Goal: Check status: Check status

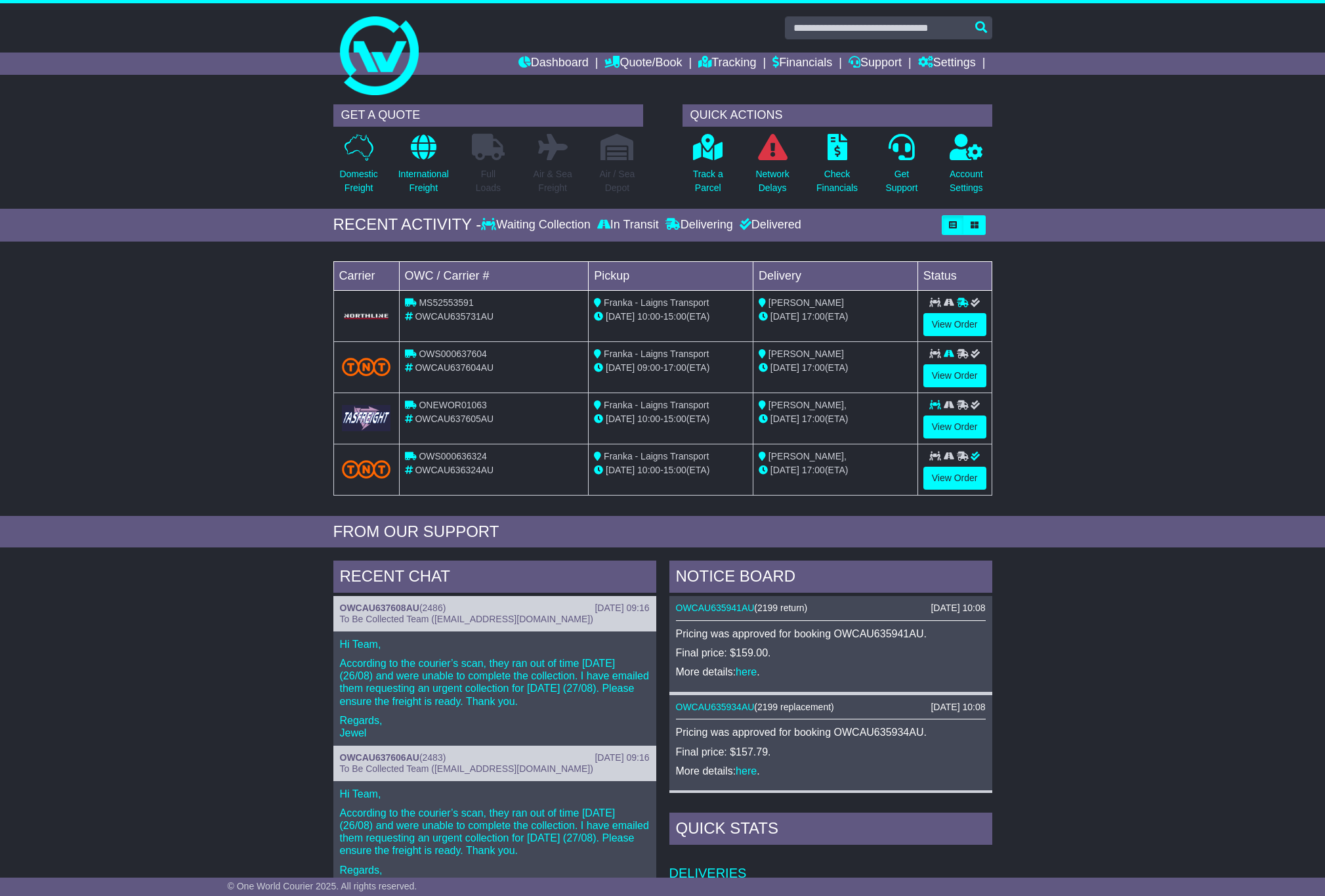
click at [1124, 357] on div "Loading... No bookings found Carrier OWC / Carrier # Pickup Delivery Status MS5…" at bounding box center [662, 382] width 1325 height 268
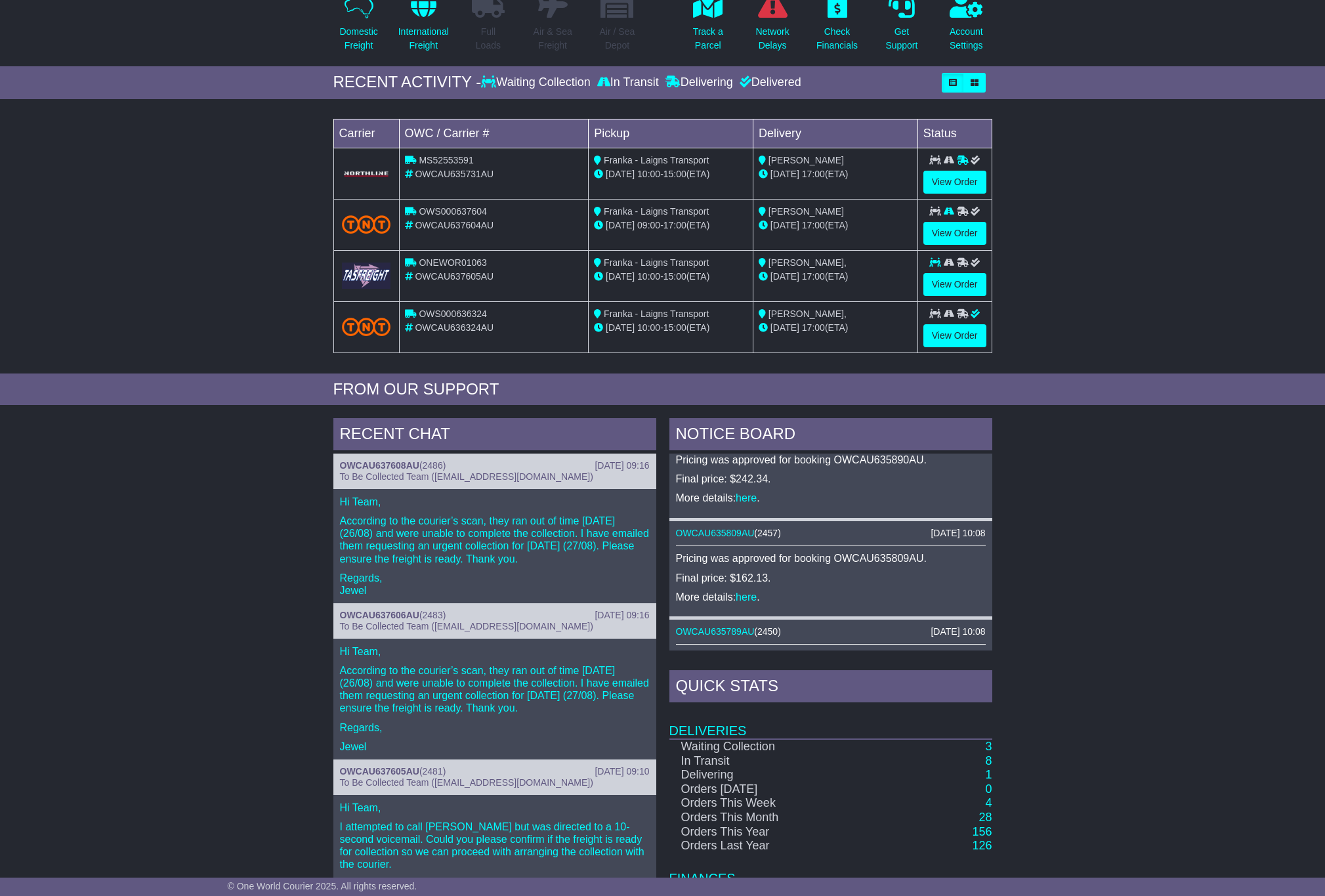
scroll to position [258, 0]
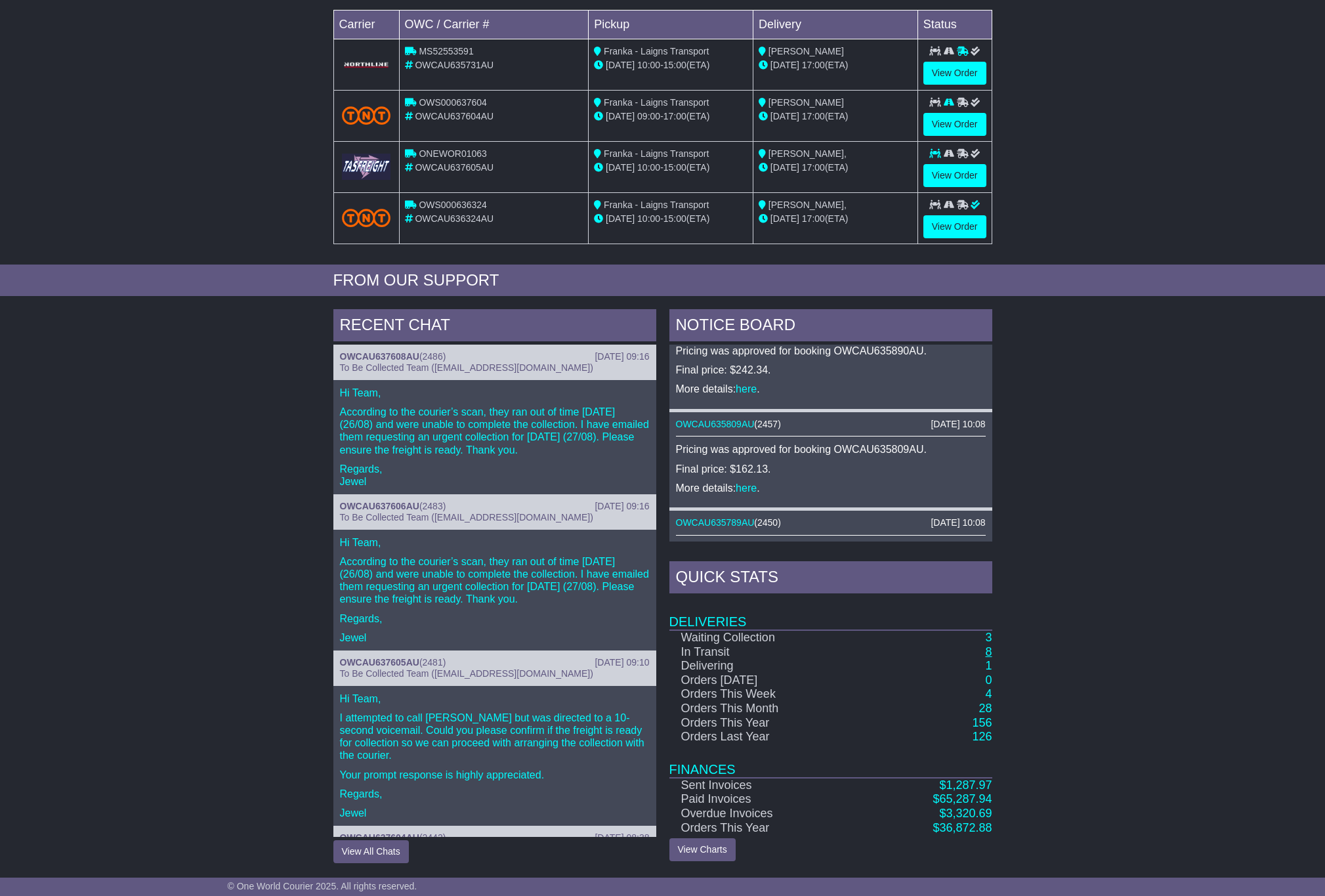
click at [991, 648] on div "NOTICE BOARD 27 Aug 2025 10:08 OWCAU635941AU ( 2199 return ) Pricing was approv…" at bounding box center [831, 586] width 336 height 554
click at [987, 648] on link "8" at bounding box center [988, 651] width 6 height 13
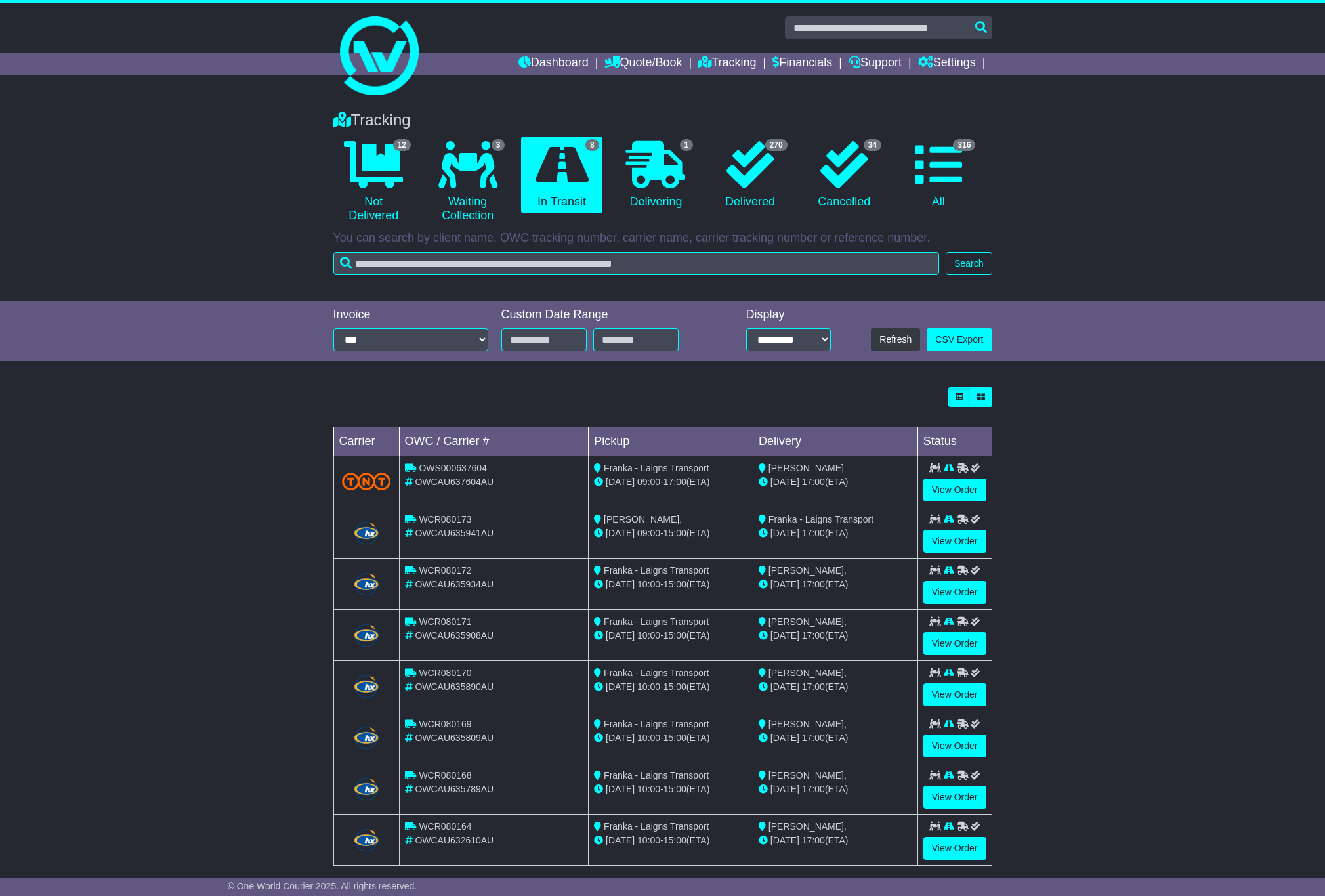
click at [1136, 310] on div "**********" at bounding box center [662, 331] width 1325 height 61
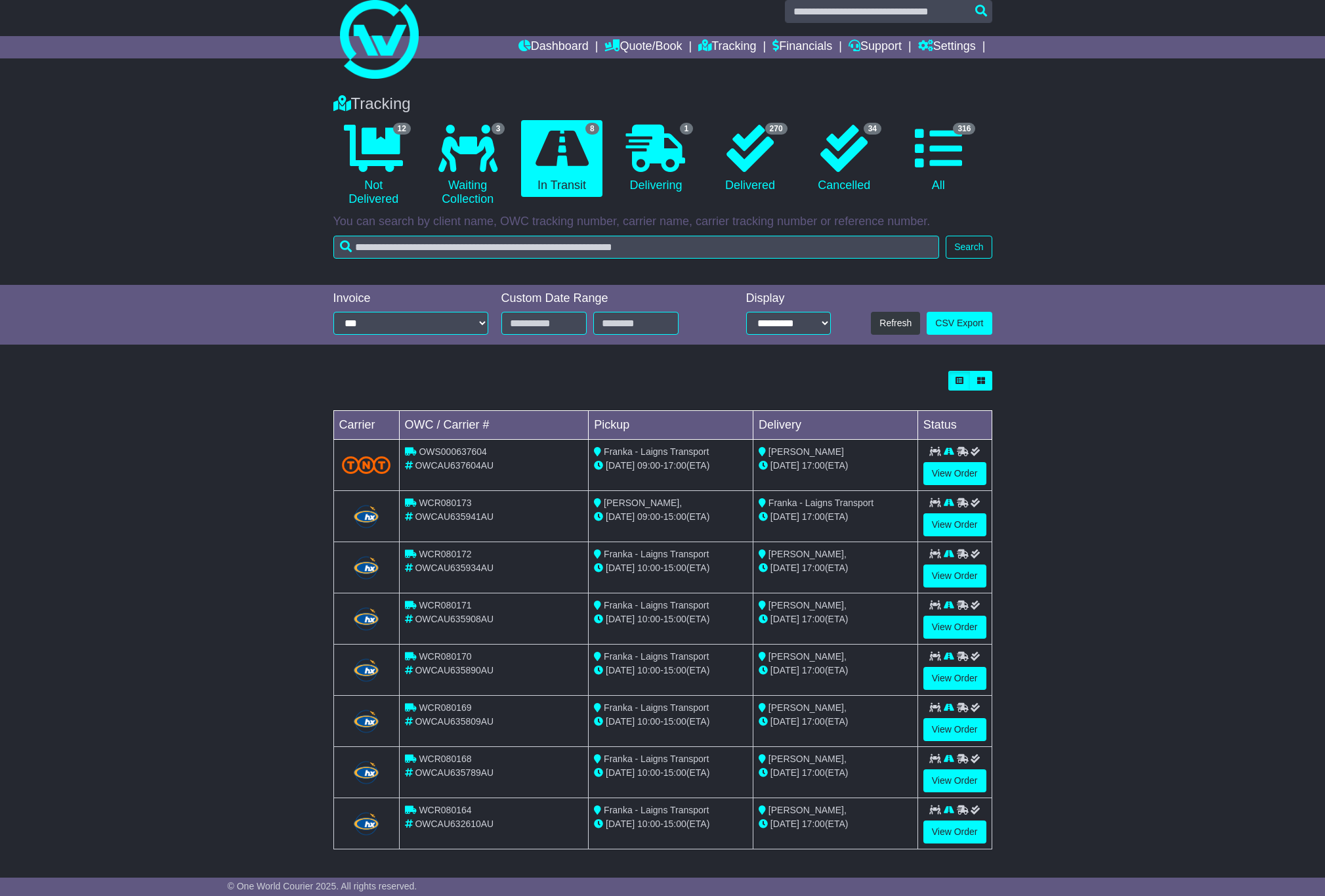
scroll to position [26, 0]
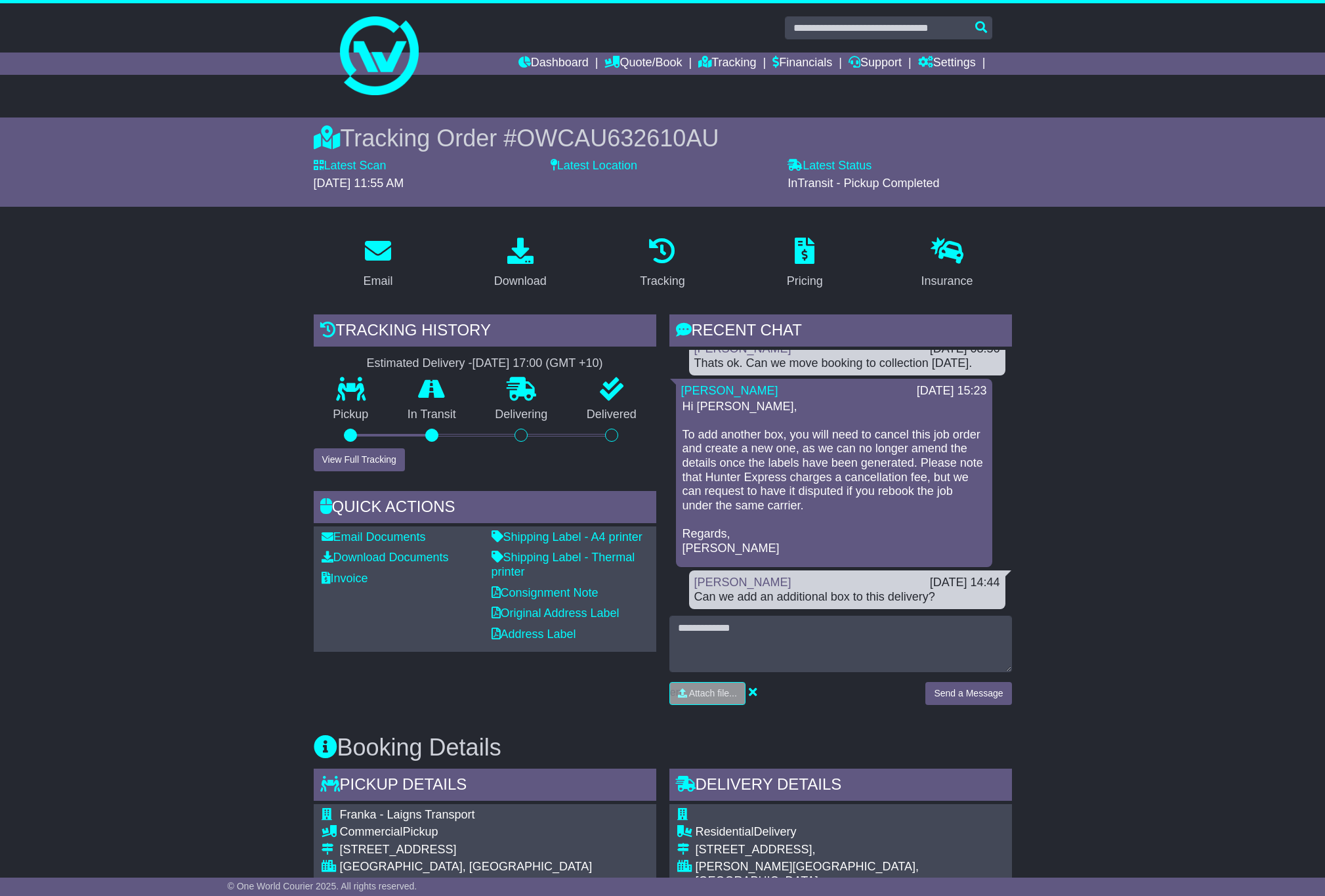
click at [645, 130] on span "OWCAU632610AU" at bounding box center [617, 138] width 202 height 27
copy span "OWCAU632610AU"
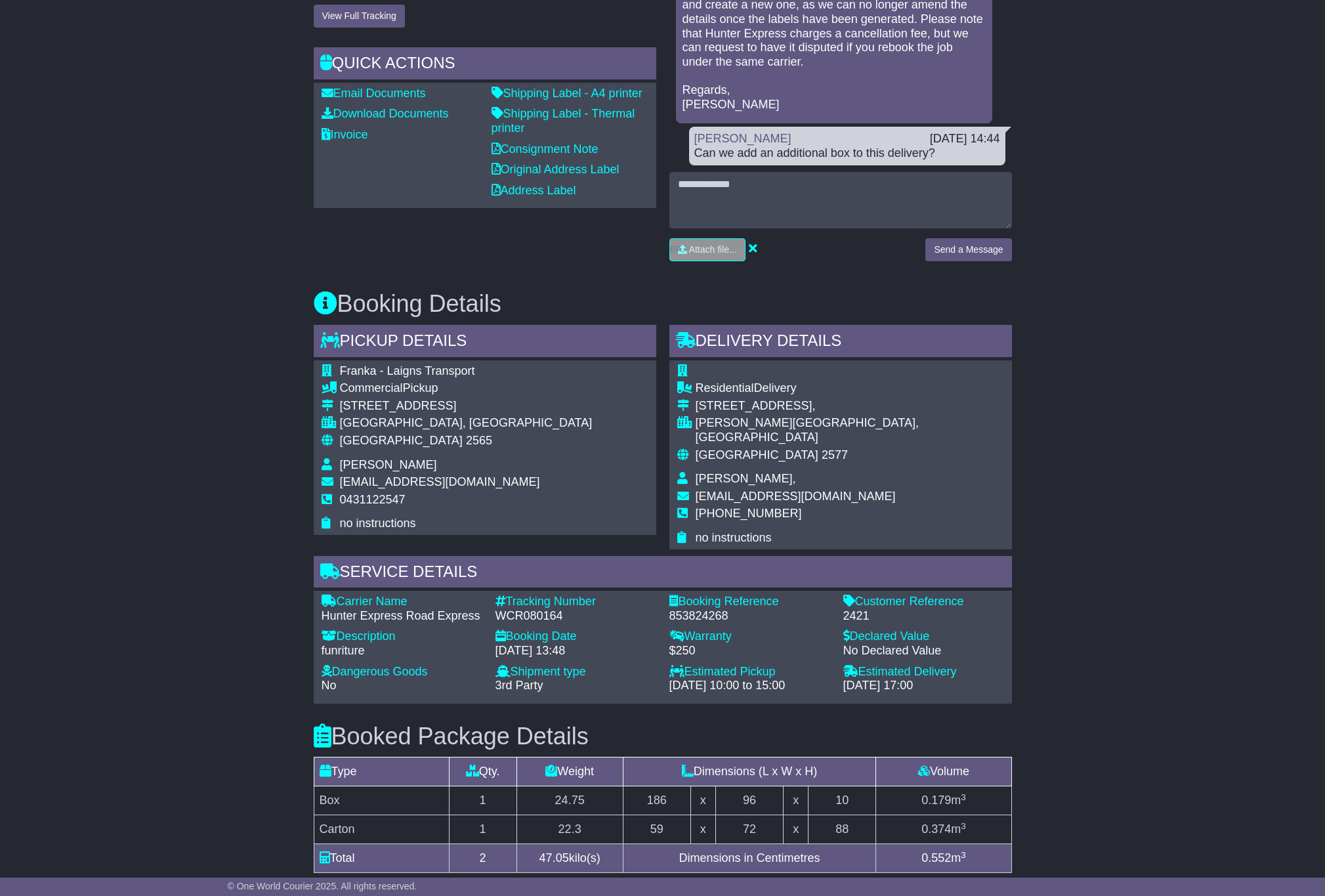
scroll to position [657, 0]
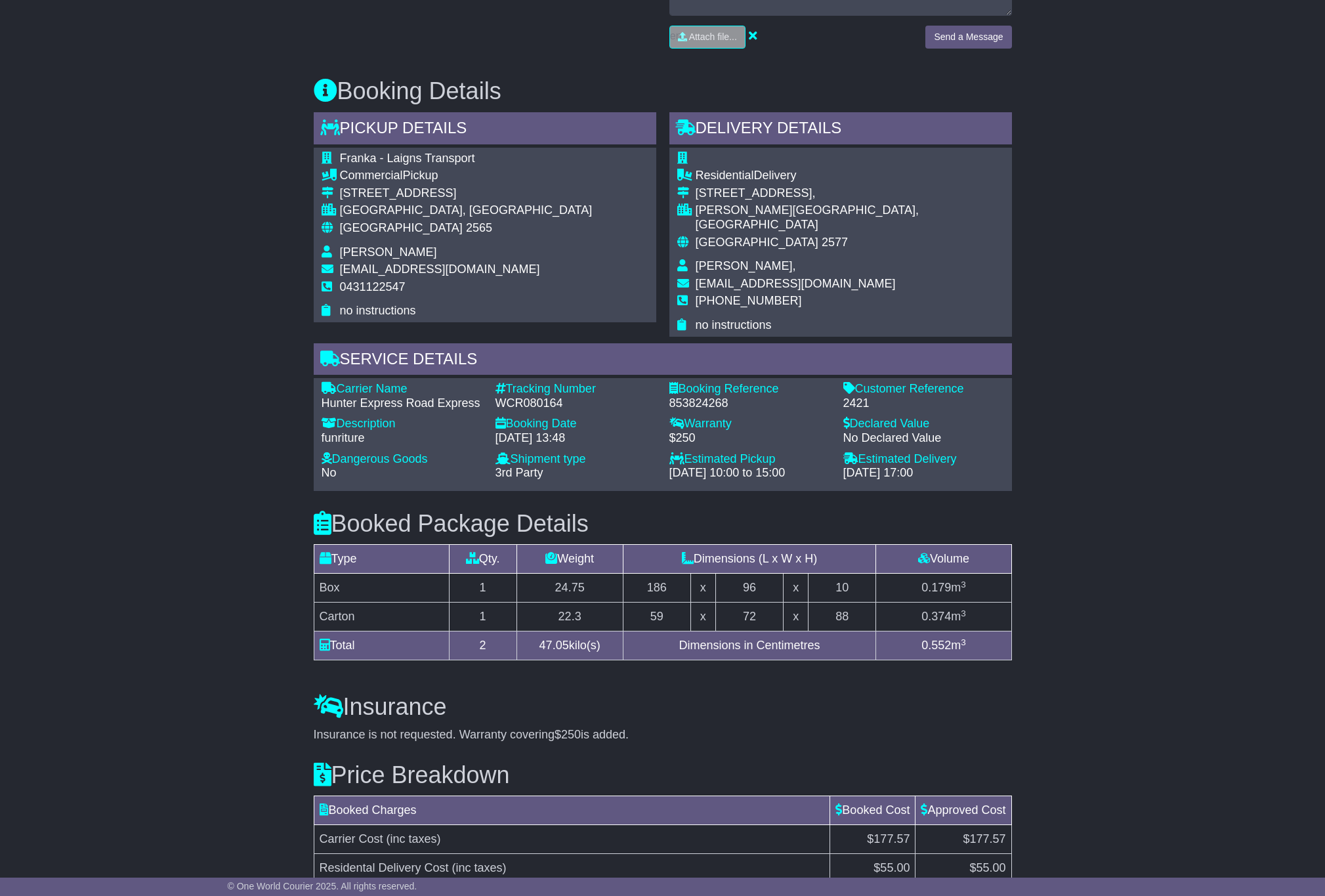
click at [737, 260] on span "[PERSON_NAME]," at bounding box center [745, 266] width 100 height 13
copy tbody "[PERSON_NAME],"
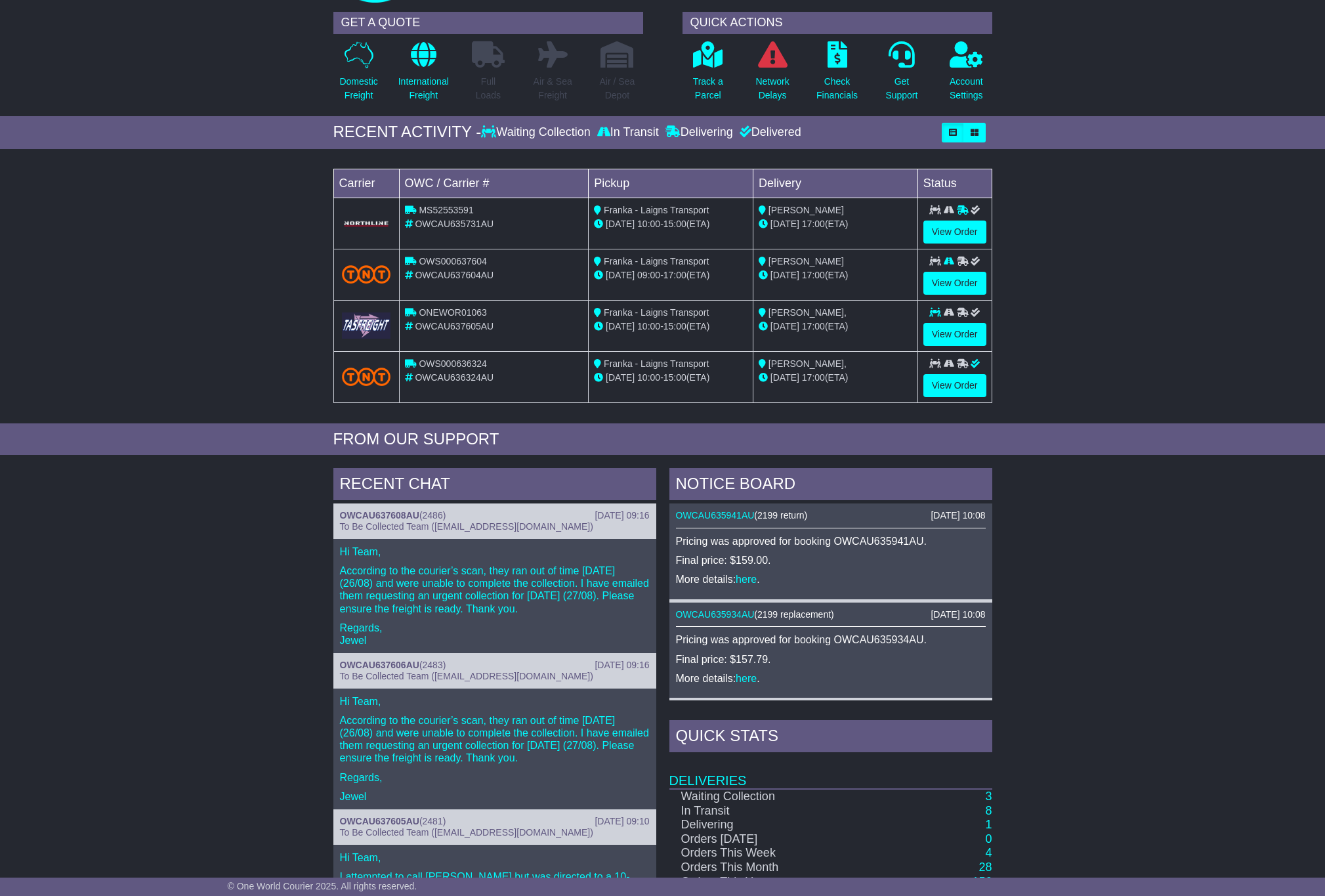
scroll to position [258, 0]
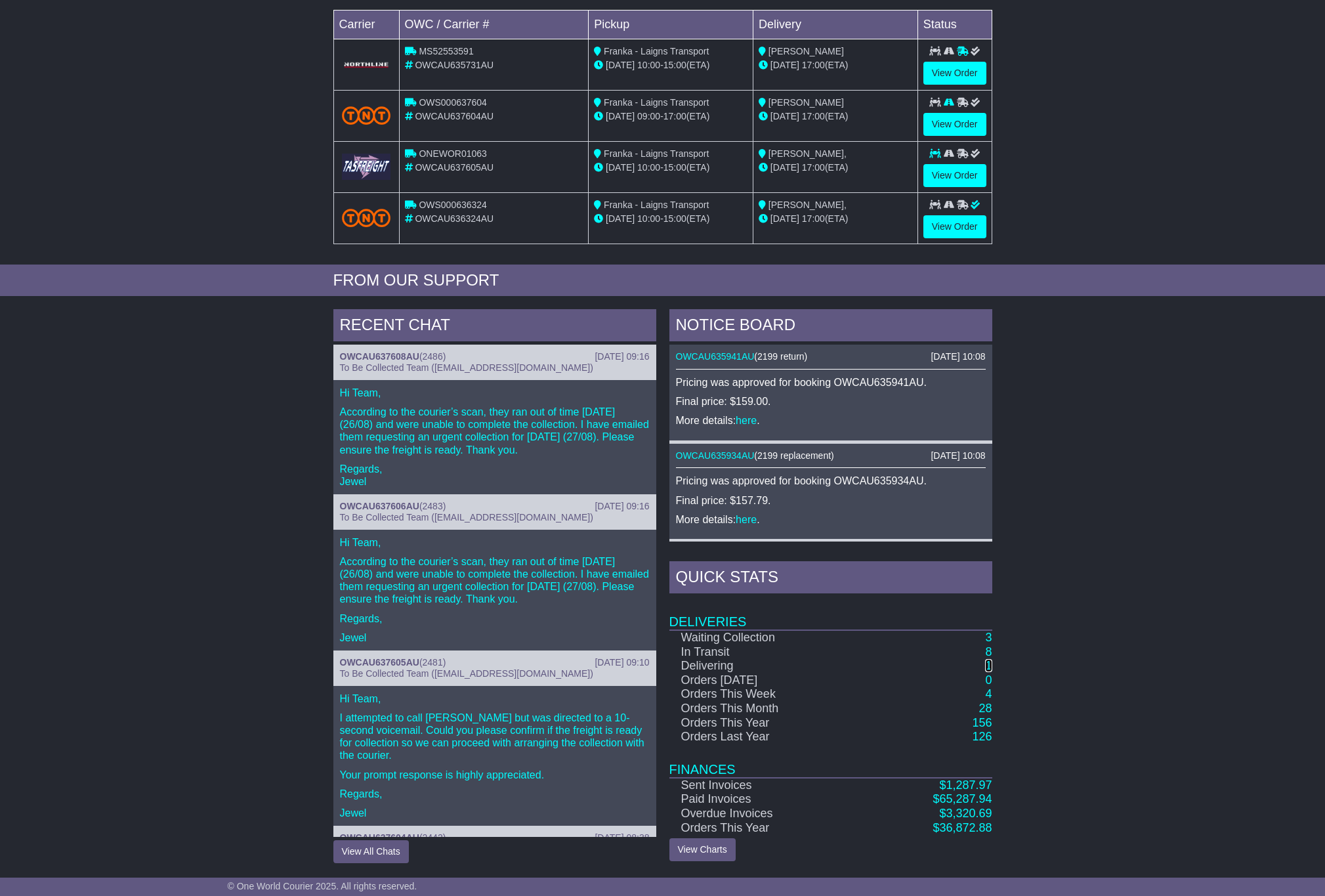
click at [883, 597] on link "1" at bounding box center [988, 665] width 6 height 13
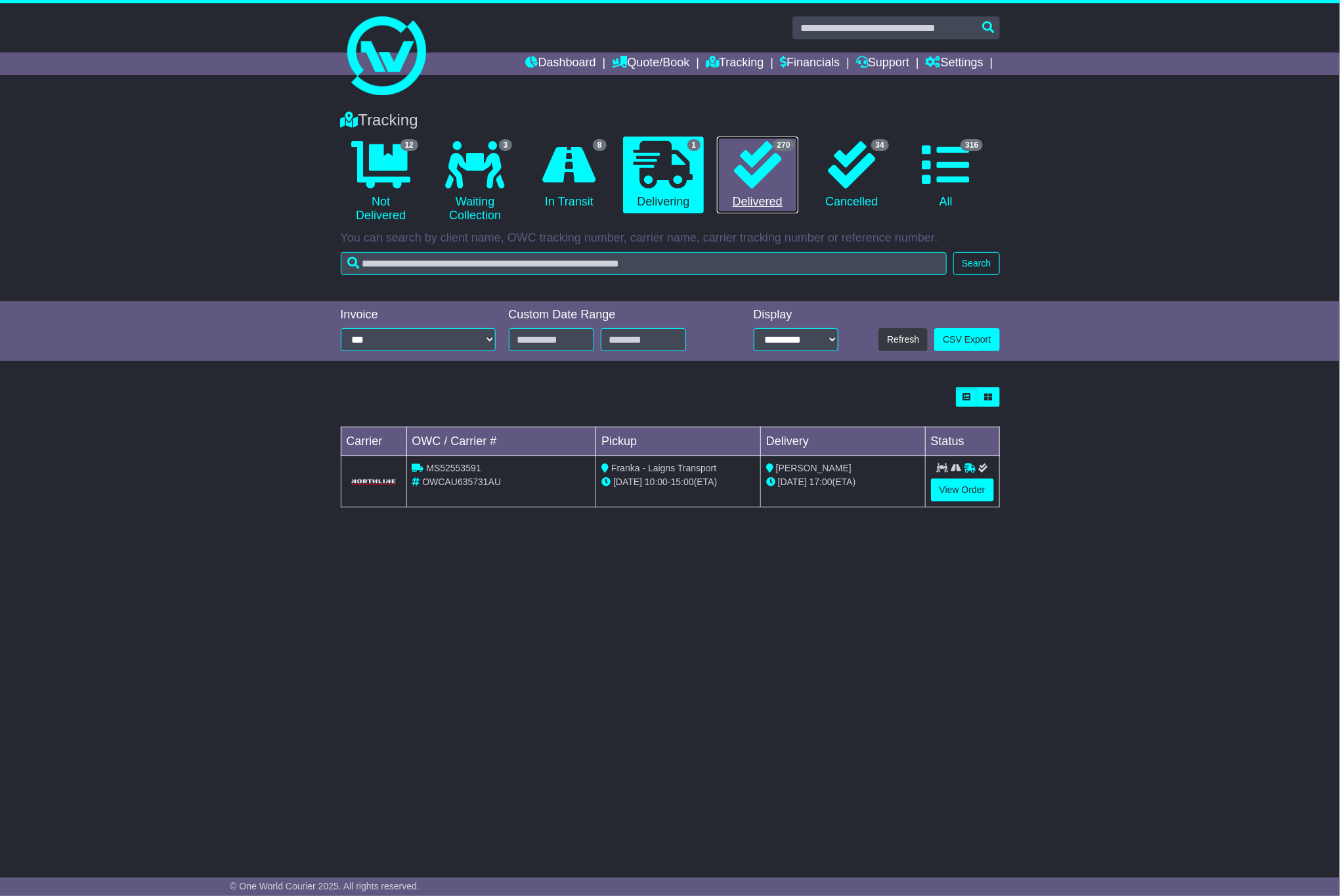
click at [757, 195] on link "270 Delivered" at bounding box center [757, 175] width 81 height 77
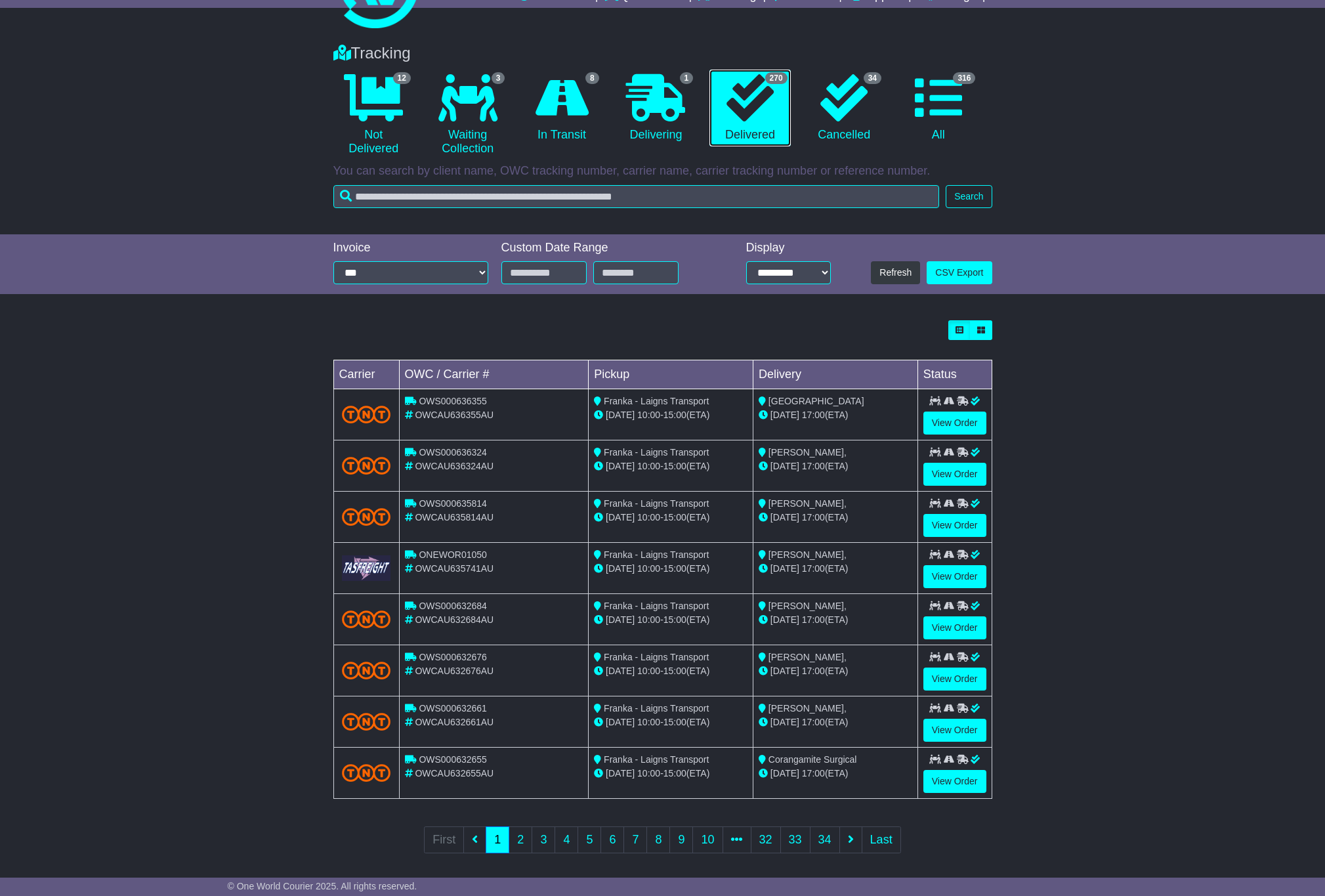
scroll to position [83, 0]
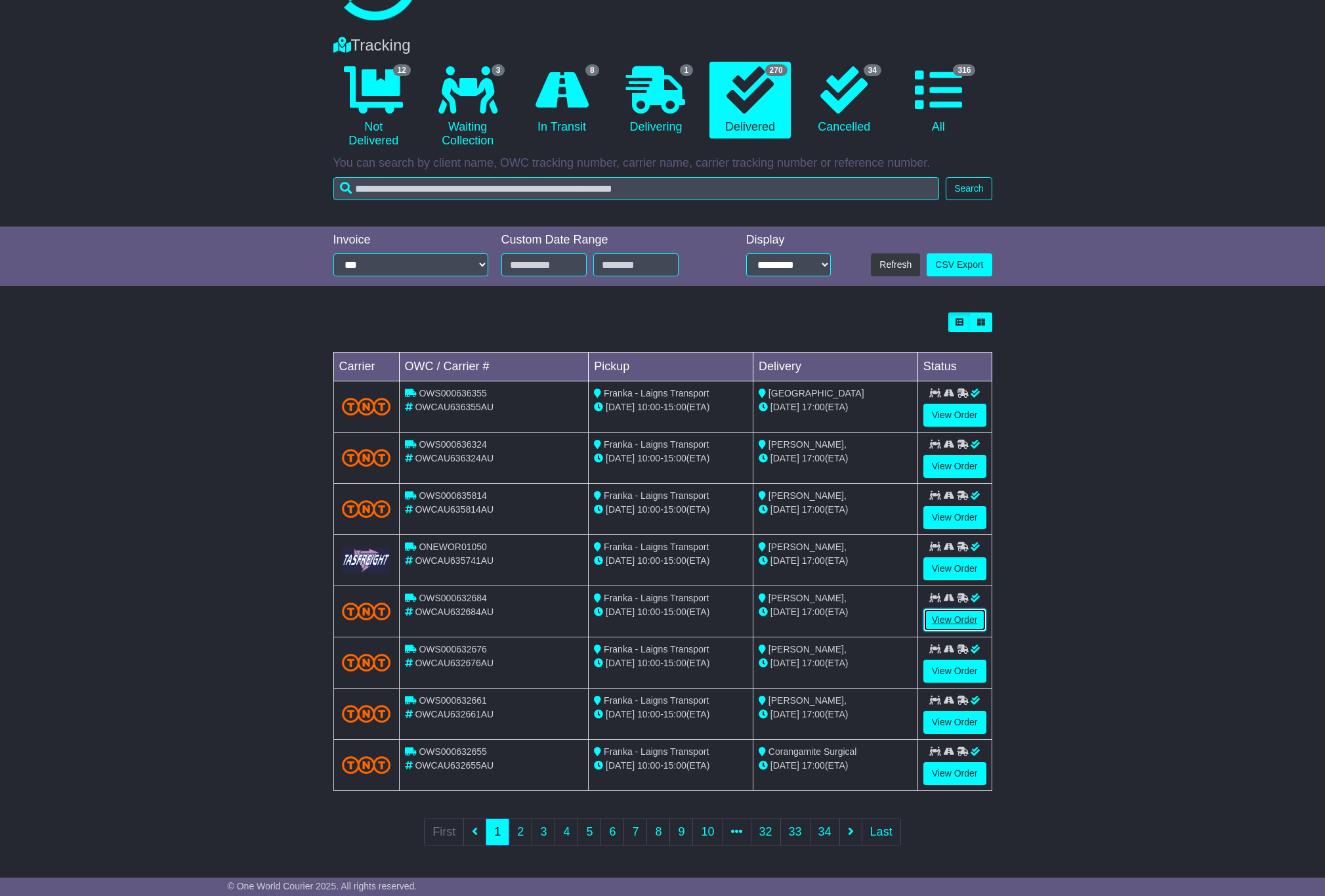
click at [940, 616] on link "View Order" at bounding box center [955, 619] width 63 height 23
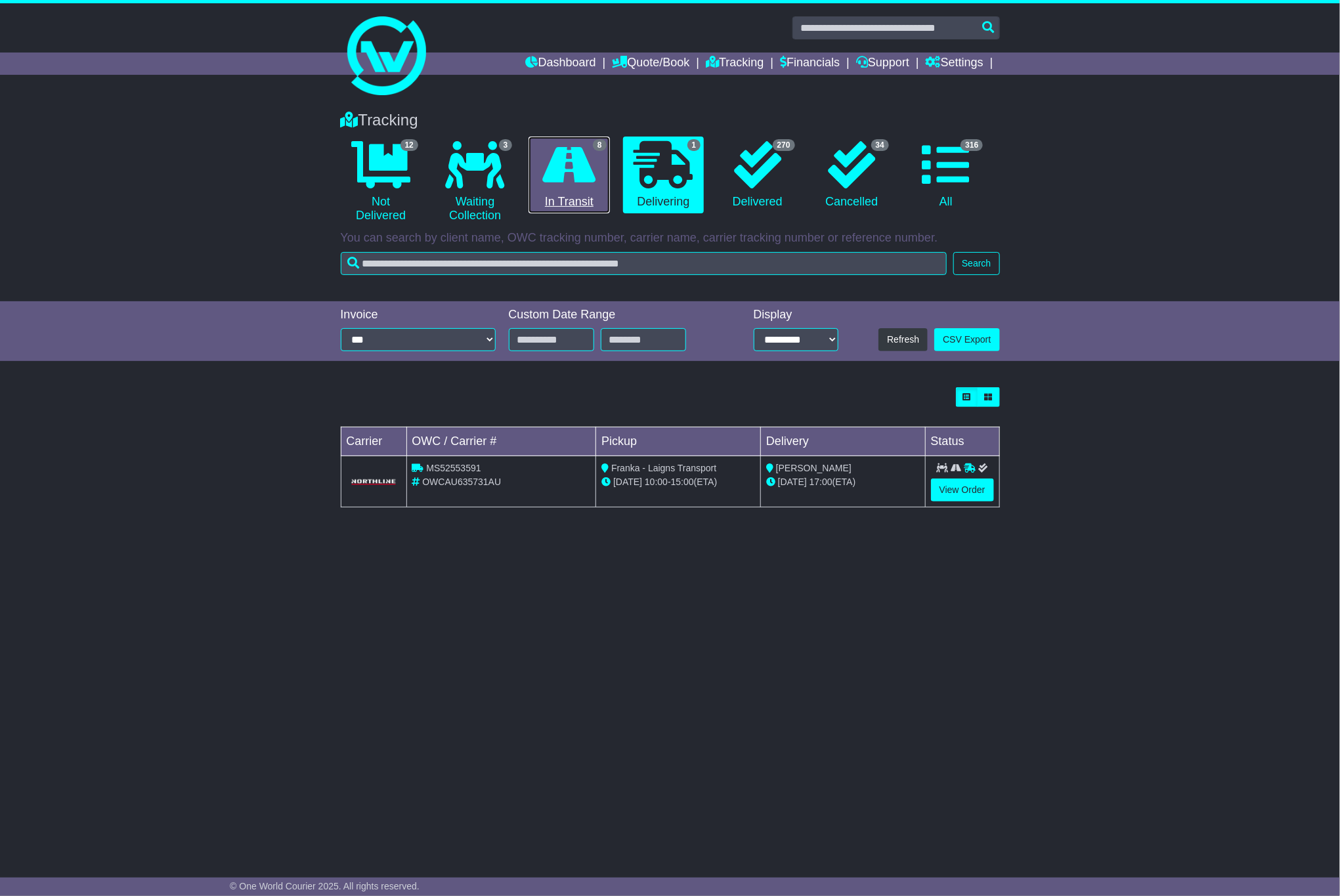
click at [579, 206] on link "8 In Transit" at bounding box center [569, 175] width 81 height 77
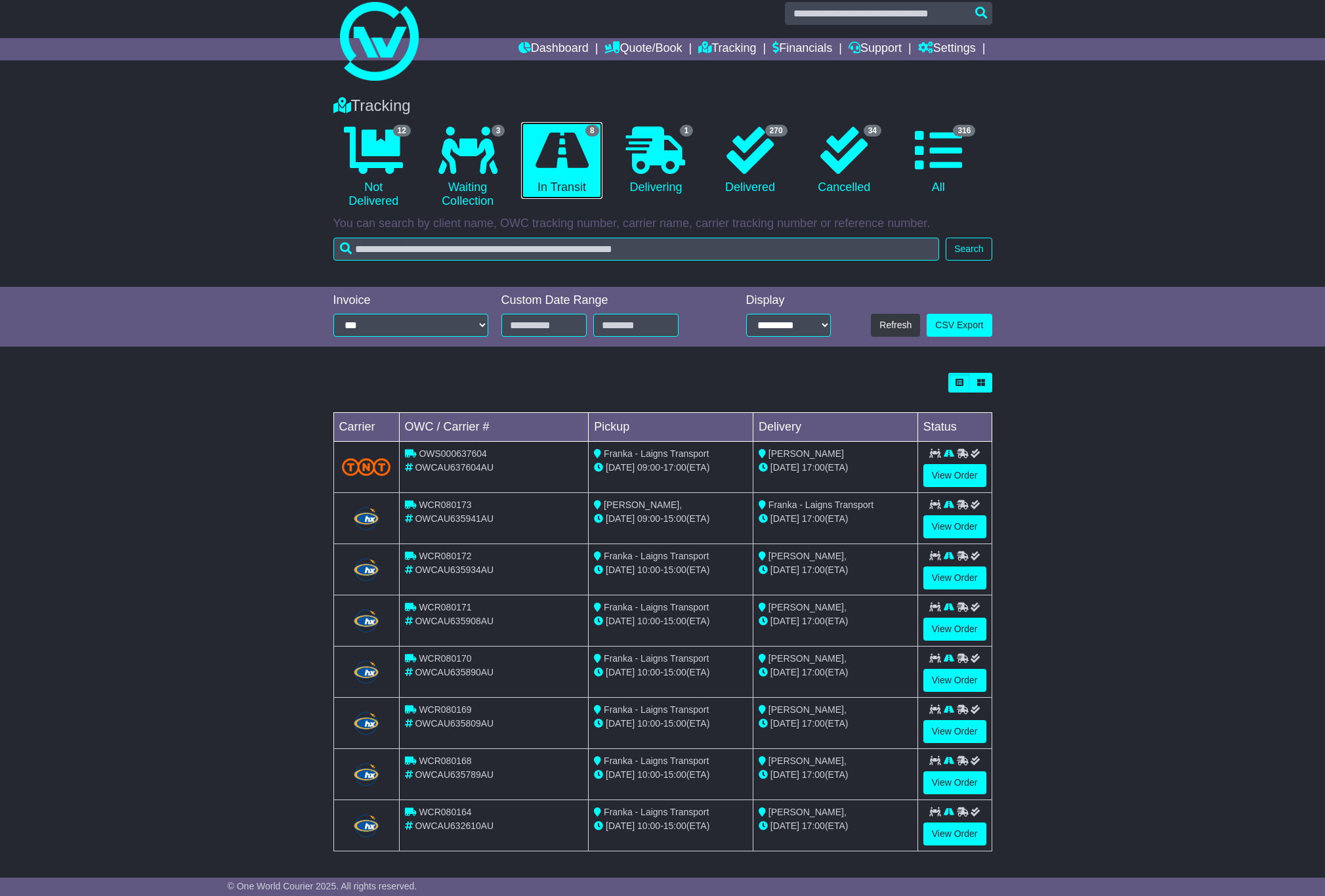
scroll to position [26, 0]
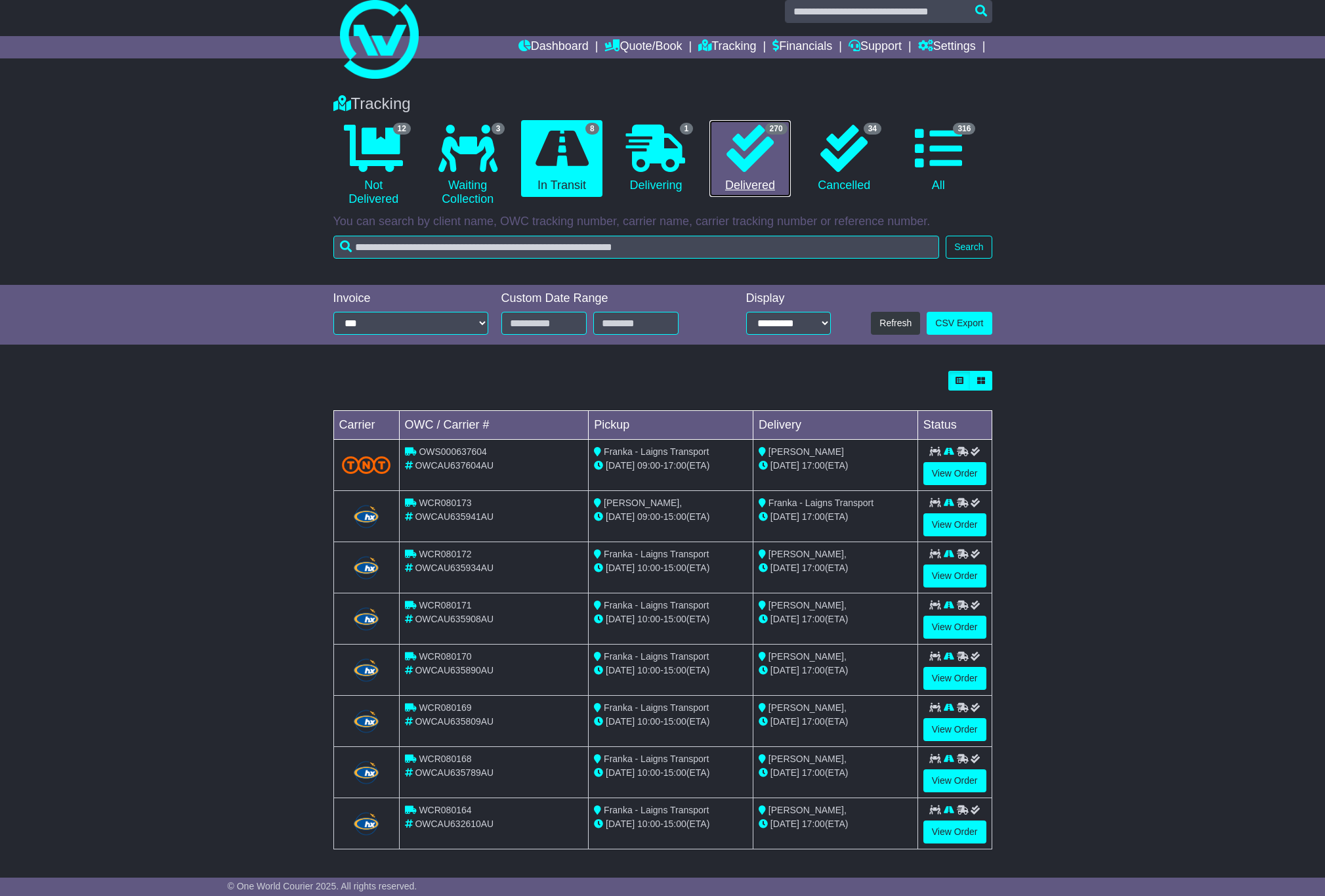
click at [760, 171] on link "270 Delivered" at bounding box center [750, 159] width 81 height 77
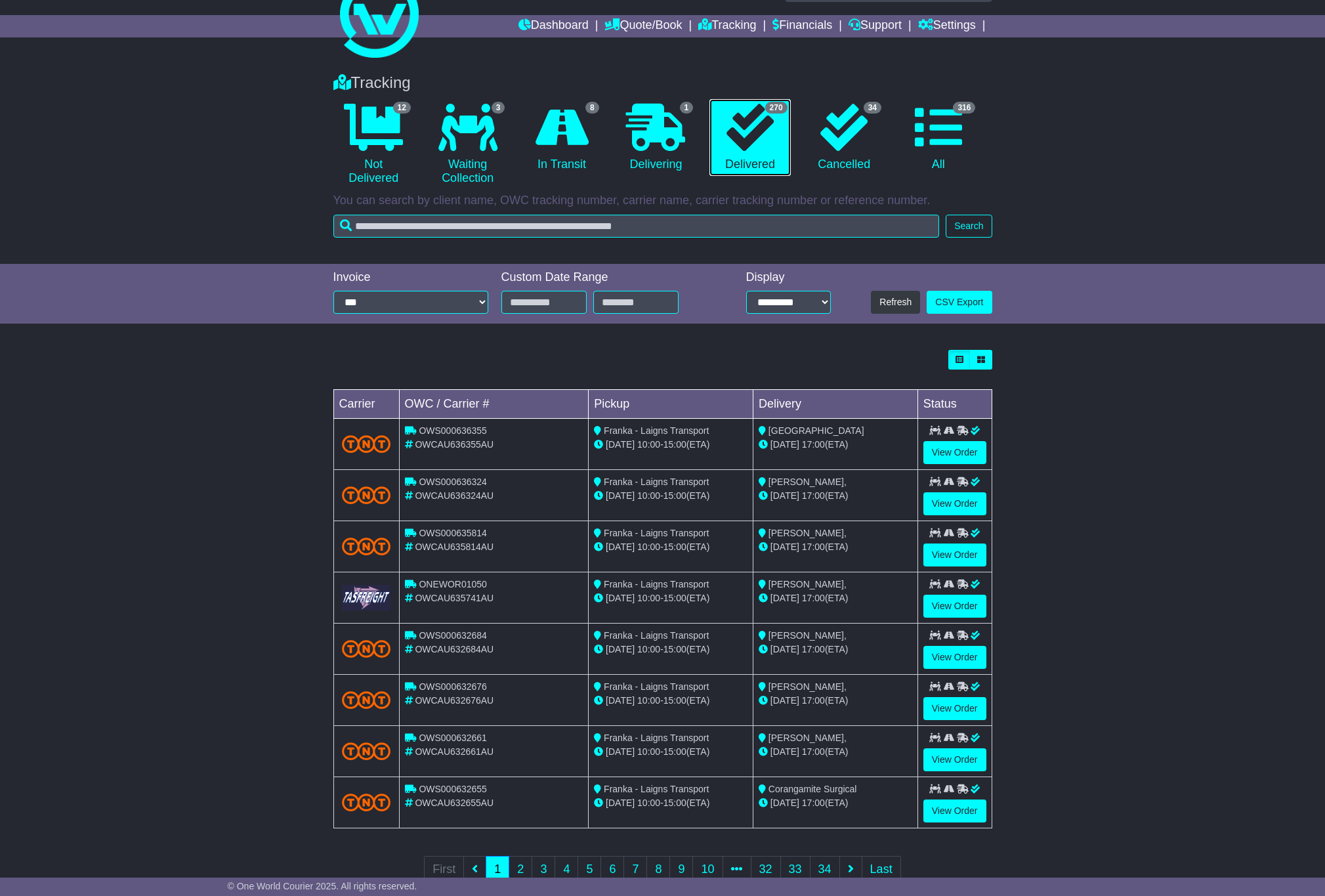
scroll to position [83, 0]
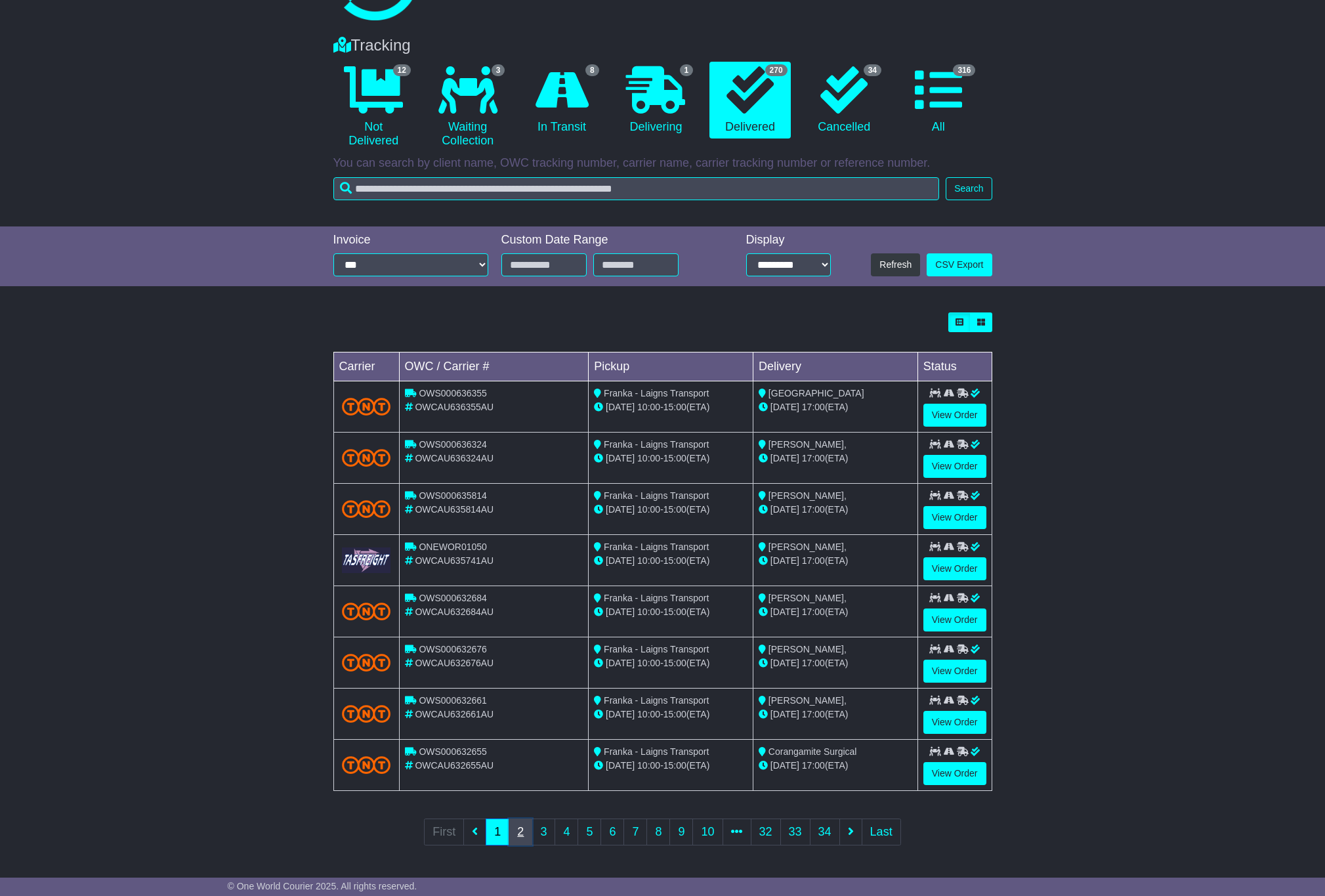
click at [509, 839] on link "2" at bounding box center [521, 831] width 24 height 27
click at [1143, 391] on div "Loading... No bookings found Carrier OWC / Carrier # Pickup Delivery Status ONE…" at bounding box center [662, 587] width 1325 height 564
click at [536, 837] on link "3" at bounding box center [544, 831] width 24 height 27
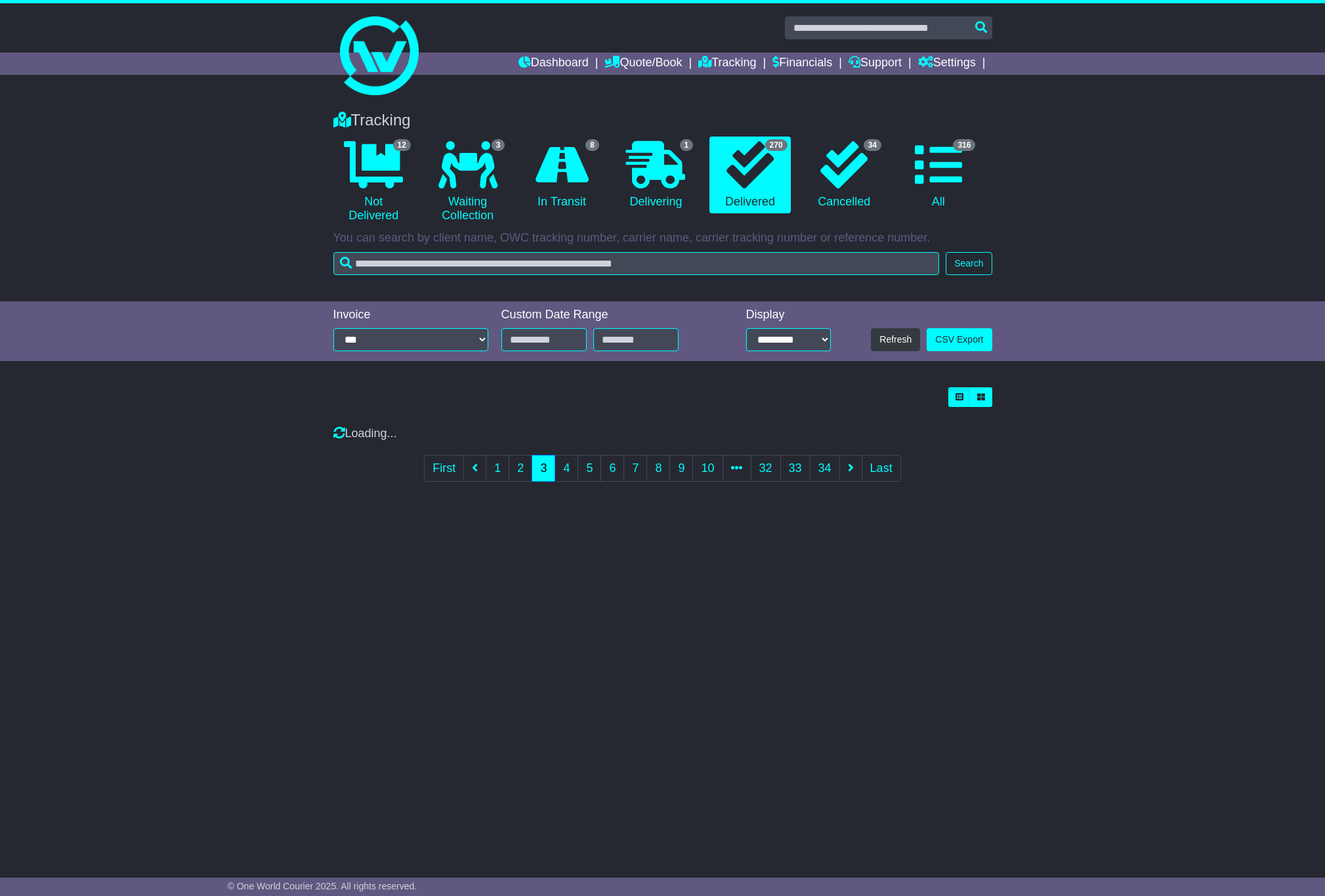
scroll to position [0, 0]
